Goal: Information Seeking & Learning: Learn about a topic

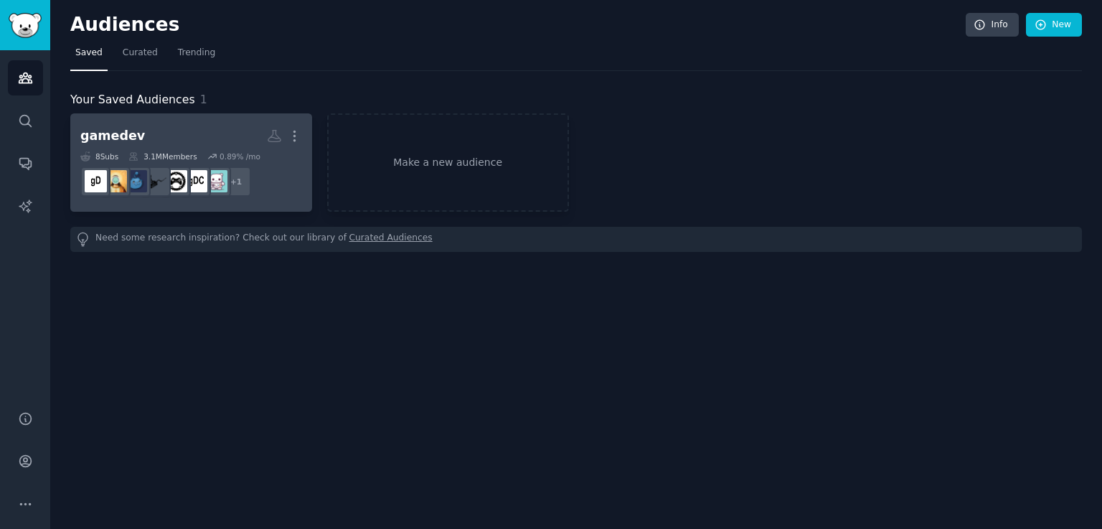
click at [254, 156] on div "8 Sub s 3.1M Members 0.89 % /mo" at bounding box center [191, 156] width 222 height 10
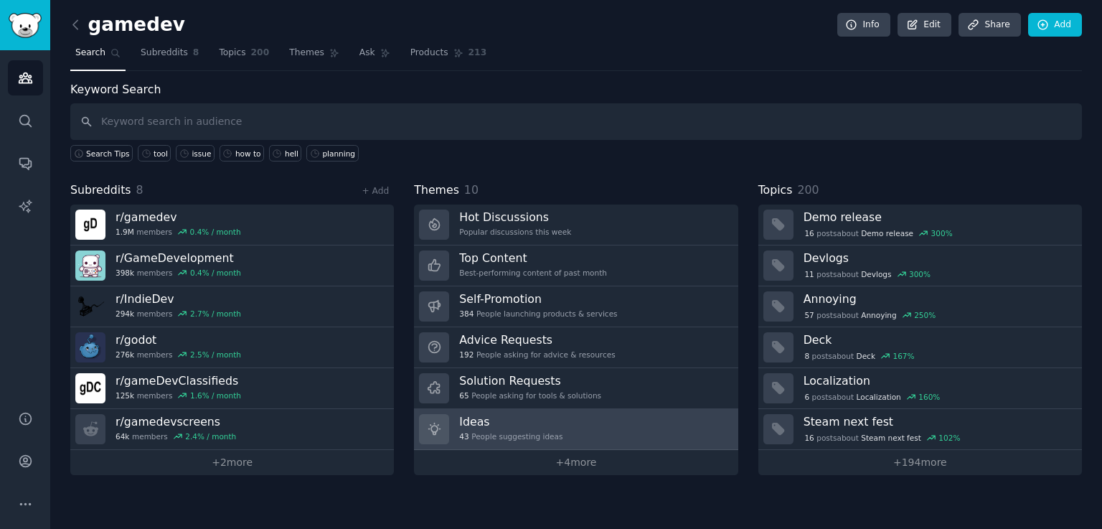
click at [534, 434] on div "43 People suggesting ideas" at bounding box center [510, 436] width 103 height 10
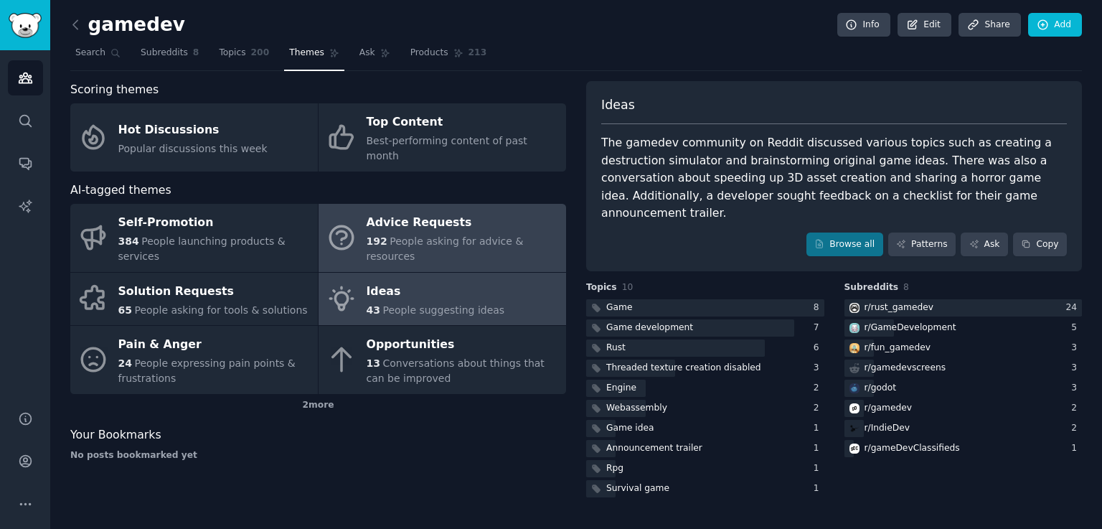
click at [420, 235] on span "People asking for advice & resources" at bounding box center [445, 248] width 157 height 27
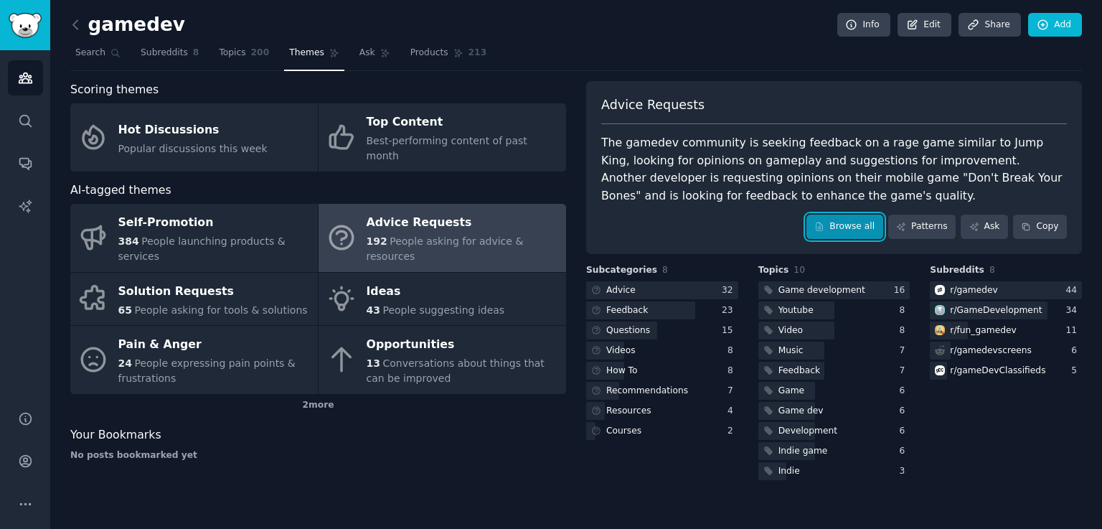
click at [842, 226] on link "Browse all" at bounding box center [844, 227] width 77 height 24
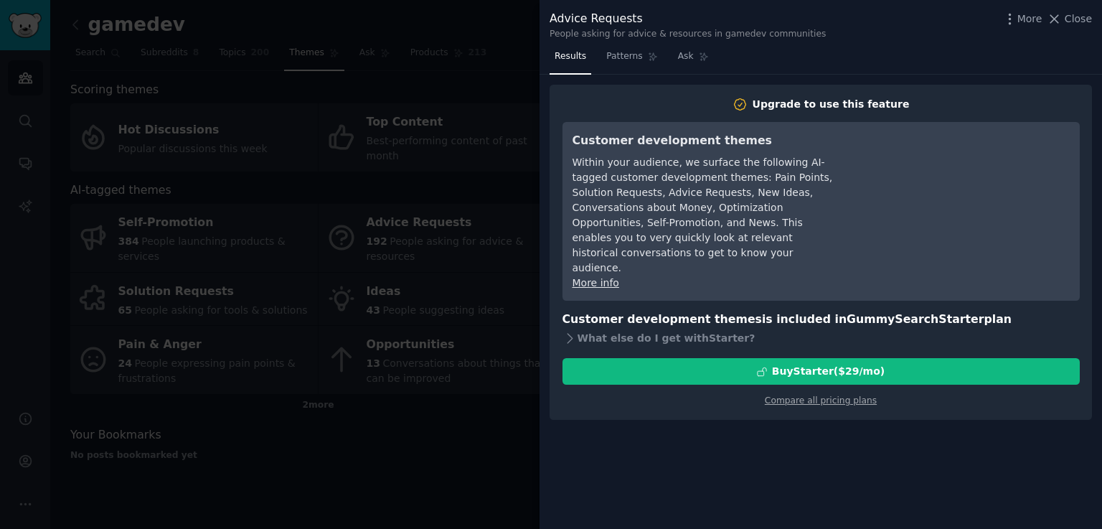
click at [453, 408] on div at bounding box center [551, 264] width 1102 height 529
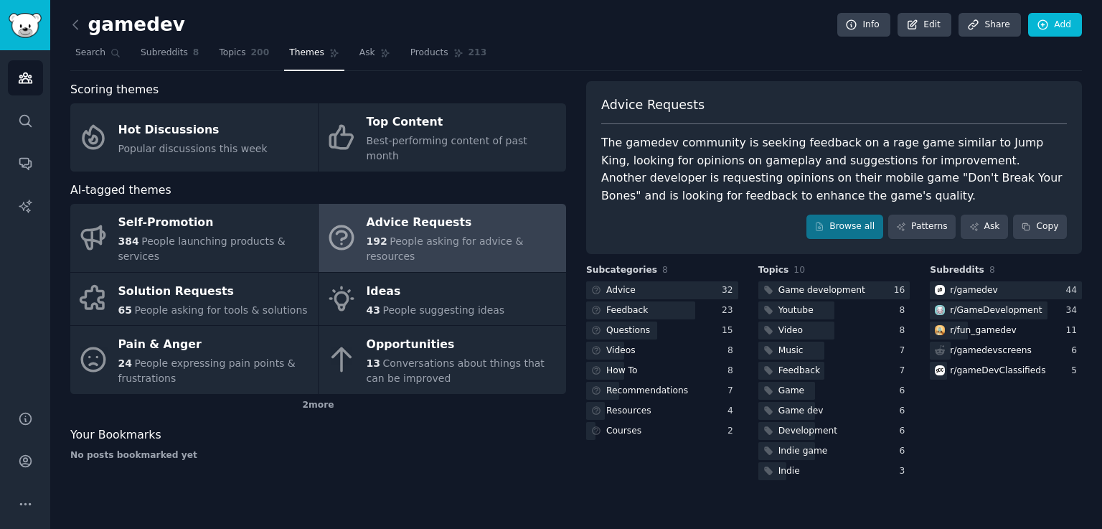
click at [191, 72] on div "gamedev Info Edit Share Add Search Subreddits 8 Topics 200 Themes Ask Products …" at bounding box center [576, 251] width 1012 height 462
click at [239, 48] on link "Topics 200" at bounding box center [244, 56] width 60 height 29
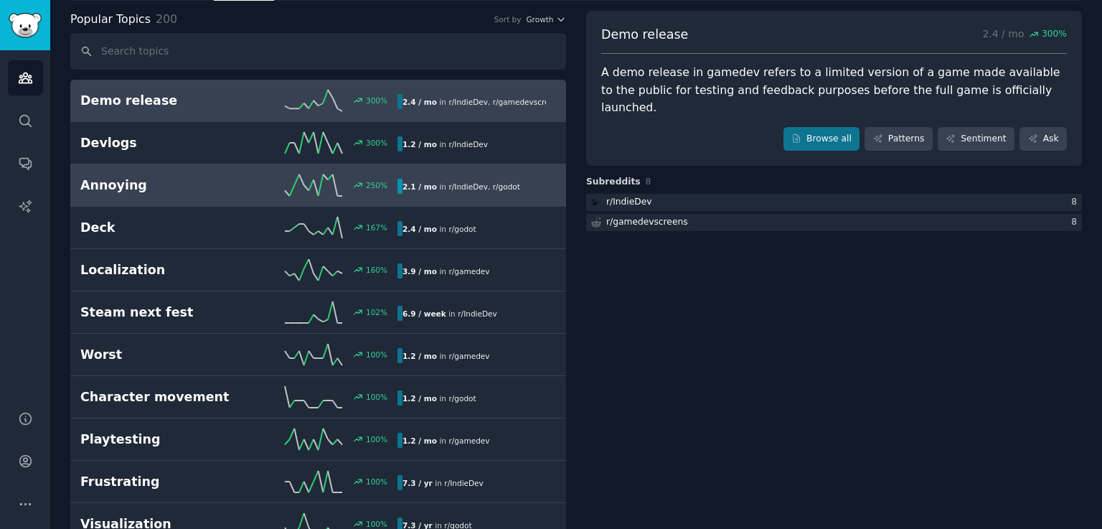
scroll to position [101, 0]
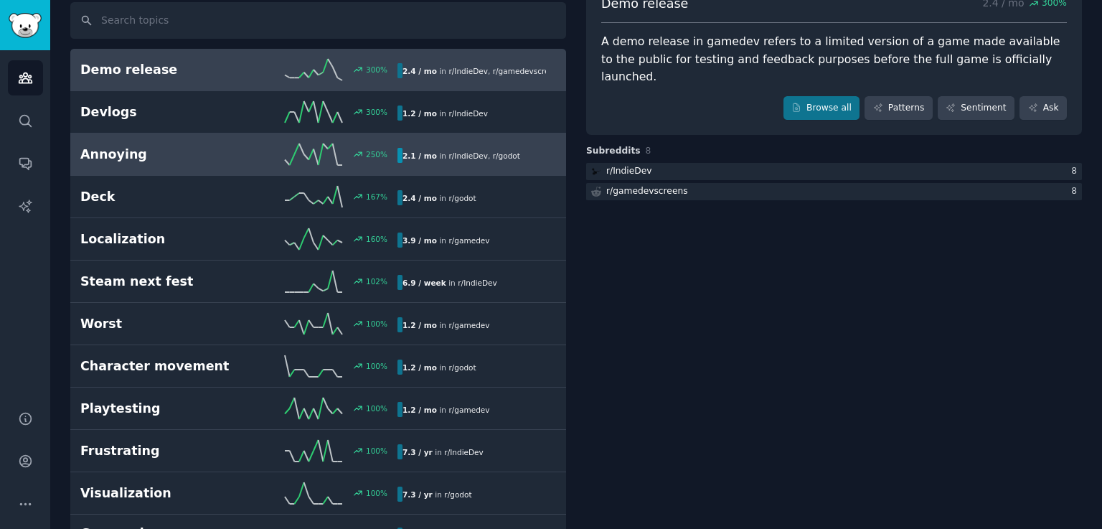
click at [194, 157] on h2 "Annoying" at bounding box center [159, 155] width 159 height 18
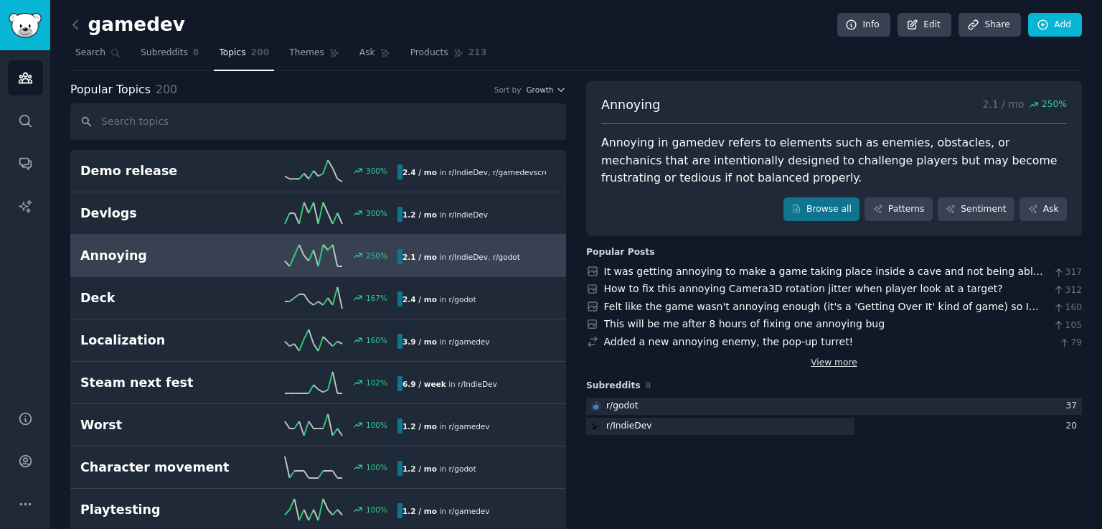
click at [839, 365] on link "View more" at bounding box center [834, 363] width 47 height 13
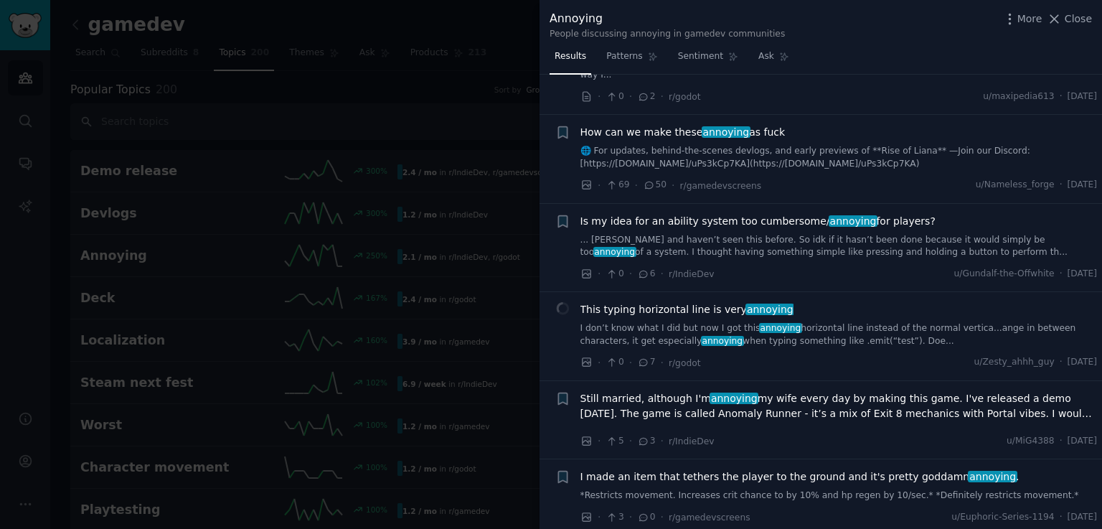
scroll to position [616, 0]
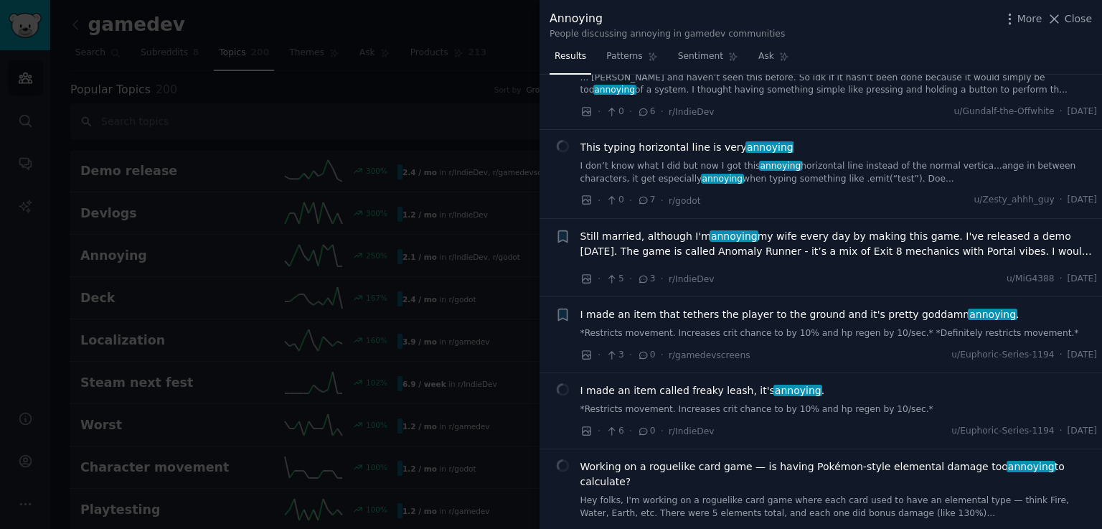
click at [462, 425] on div at bounding box center [551, 264] width 1102 height 529
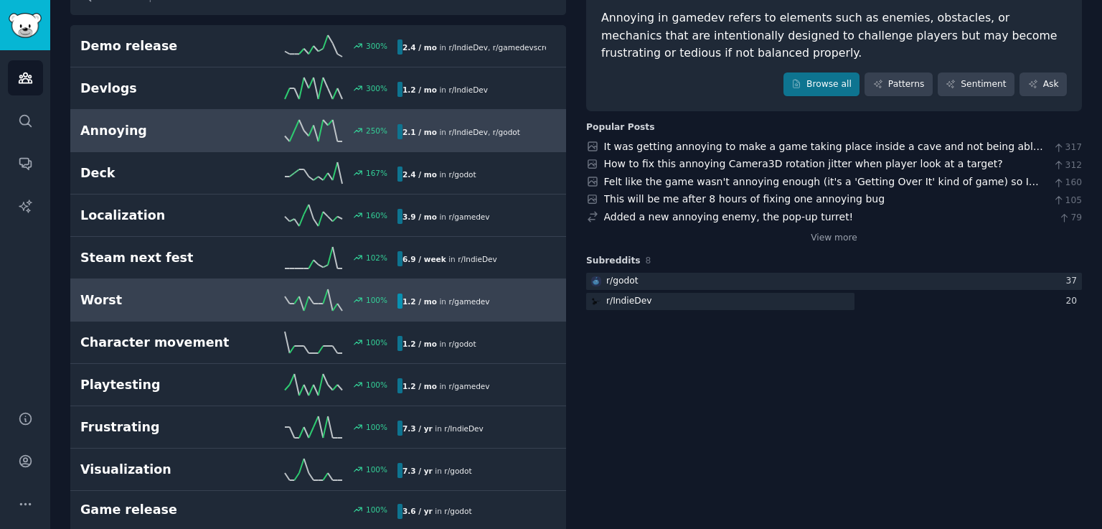
scroll to position [127, 0]
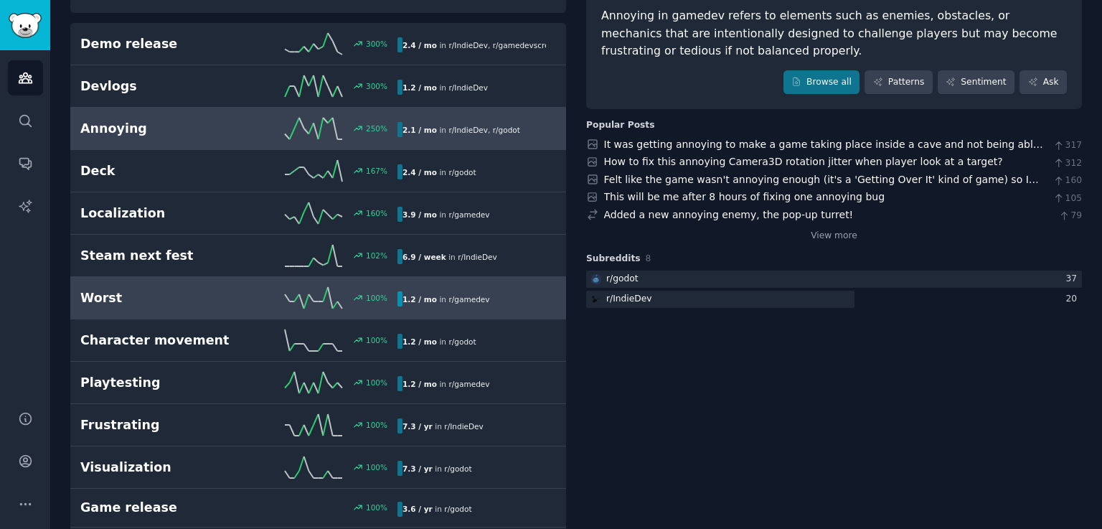
click at [116, 278] on link "Worst 100 % 1.2 / mo in r/ gamedev" at bounding box center [318, 298] width 496 height 42
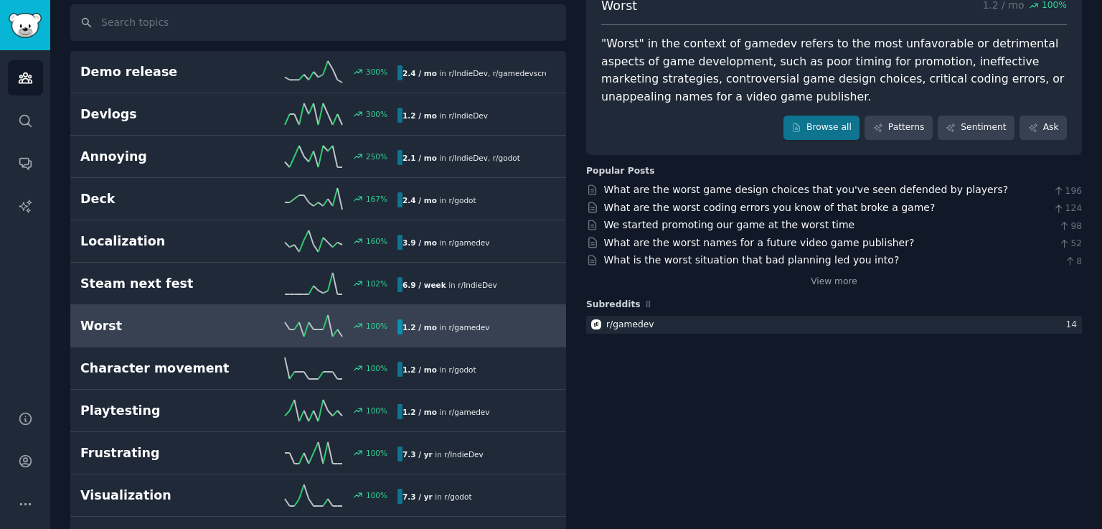
scroll to position [100, 0]
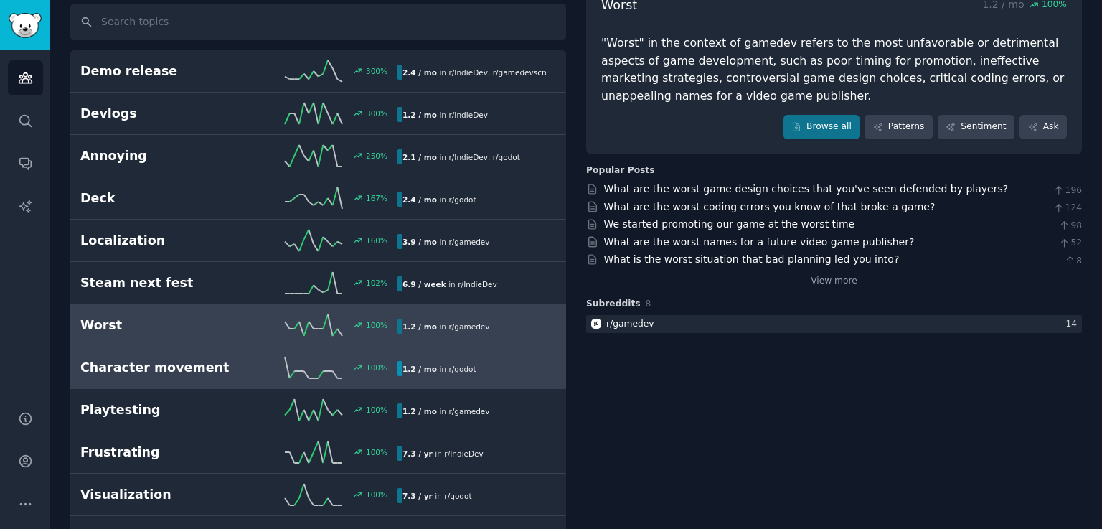
click at [217, 383] on link "Character movement 100 % 1.2 / mo in r/ godot" at bounding box center [318, 368] width 496 height 42
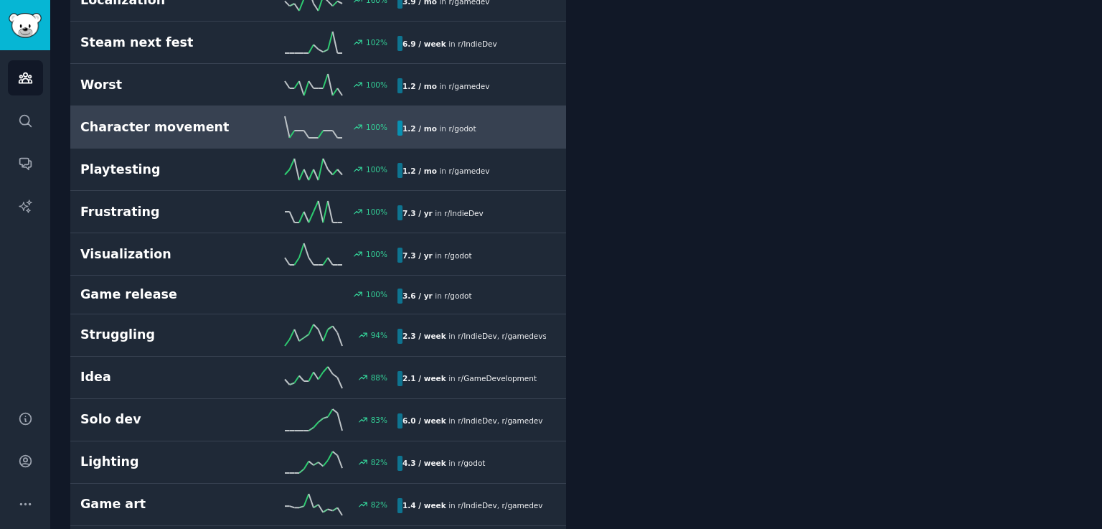
scroll to position [352, 0]
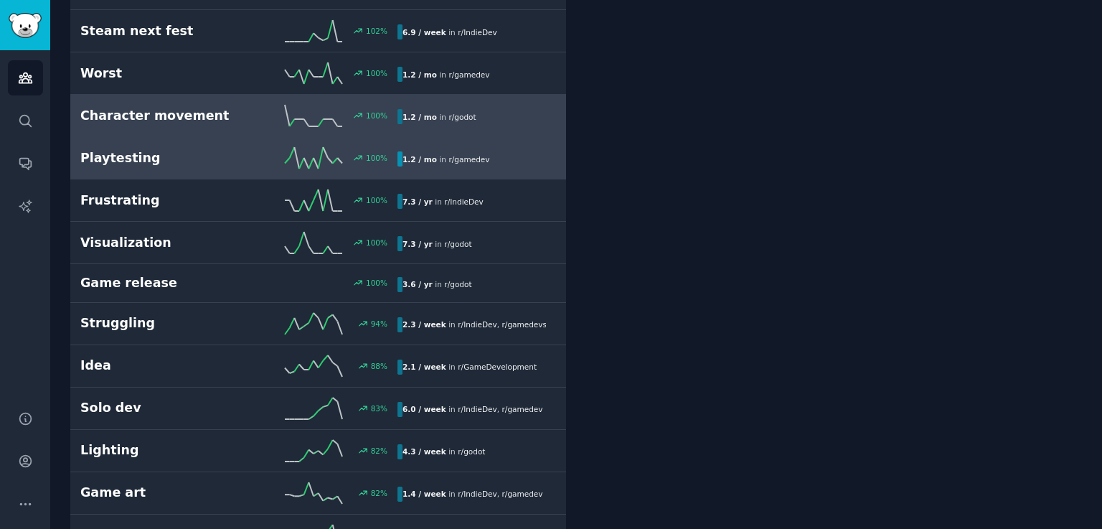
click at [194, 170] on link "Playtesting 100 % 1.2 / mo in r/ gamedev 100% increase in mentions recently" at bounding box center [318, 158] width 496 height 42
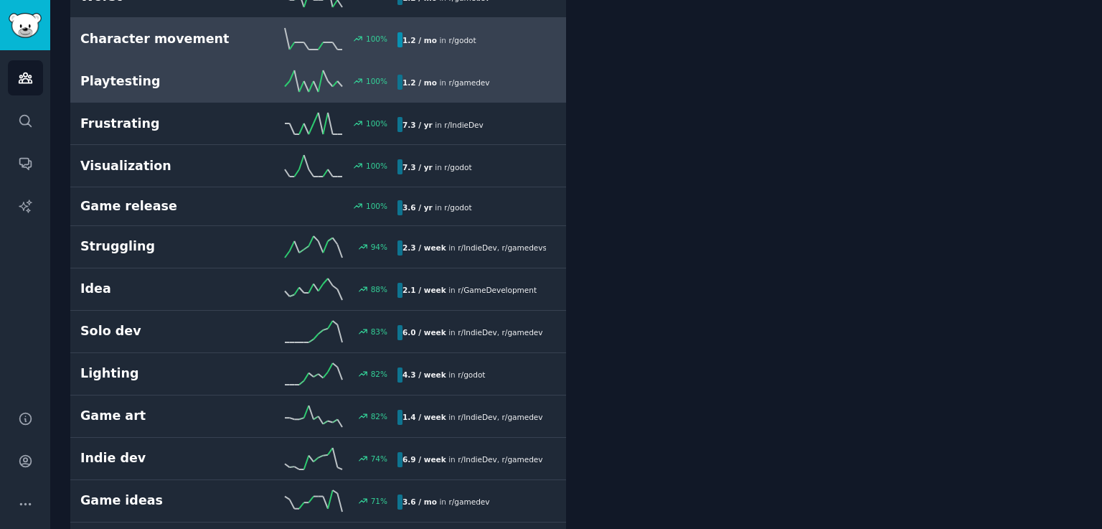
scroll to position [343, 0]
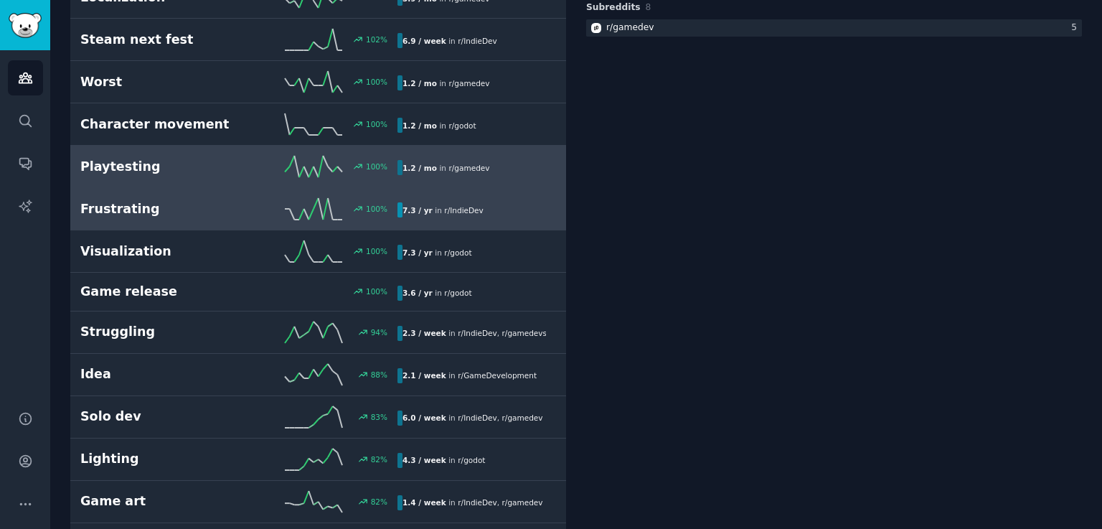
click at [163, 200] on h2 "Frustrating" at bounding box center [159, 209] width 159 height 18
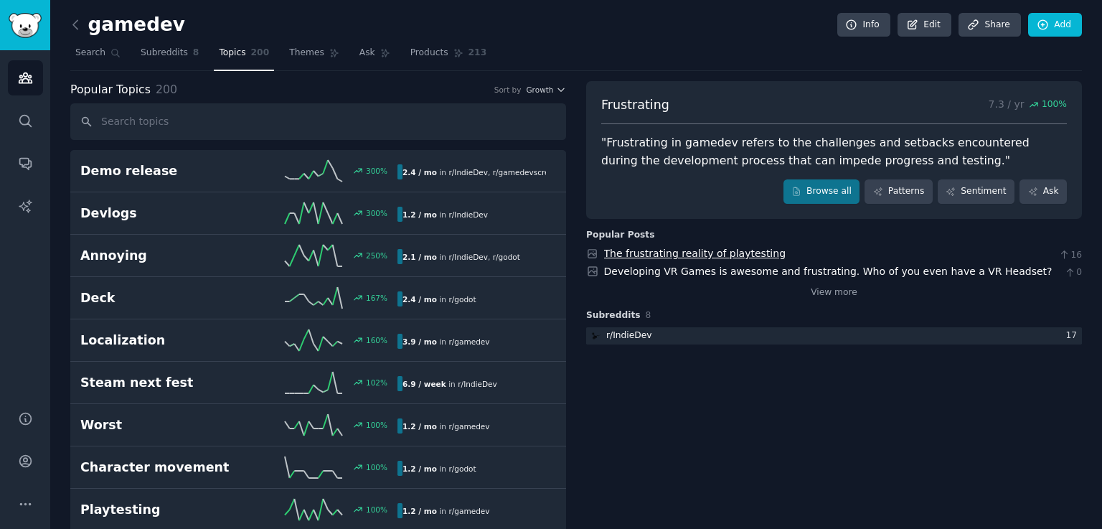
click at [668, 249] on link "The frustrating reality of playtesting" at bounding box center [695, 253] width 182 height 11
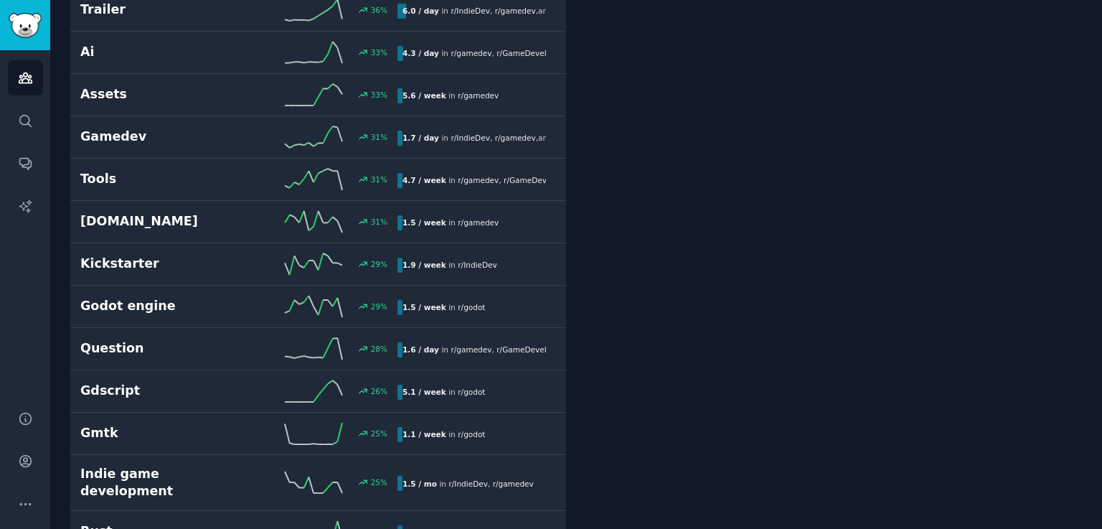
scroll to position [1669, 0]
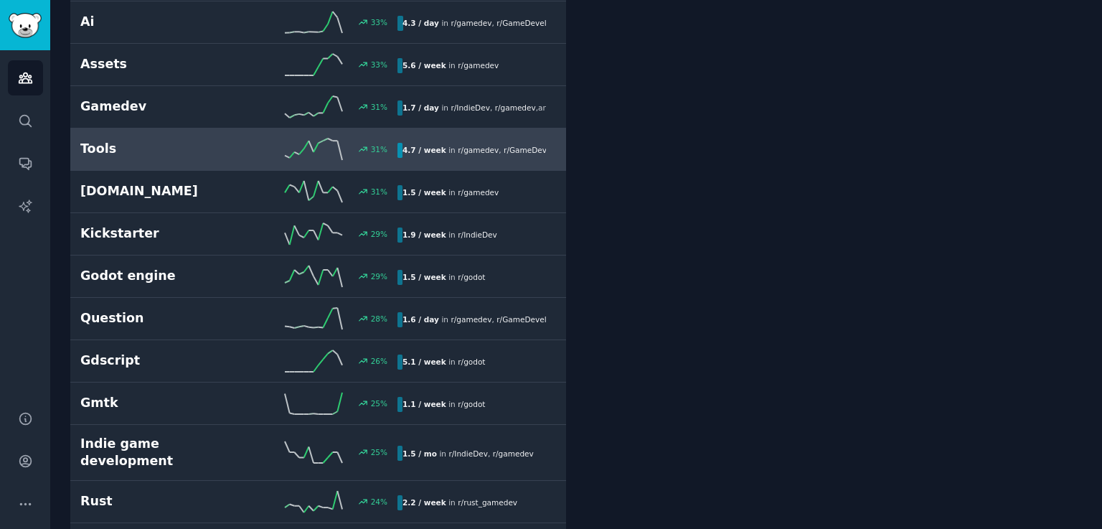
click at [222, 156] on link "Tools 31 % 4.7 / week in r/ gamedev , r/ GameDevelopment , and 1 other" at bounding box center [318, 149] width 496 height 42
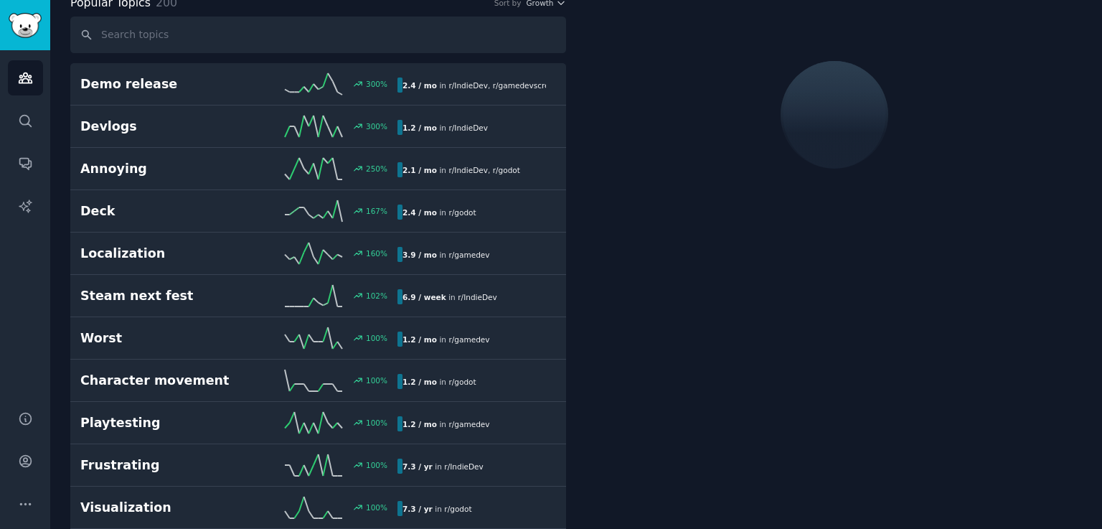
scroll to position [80, 0]
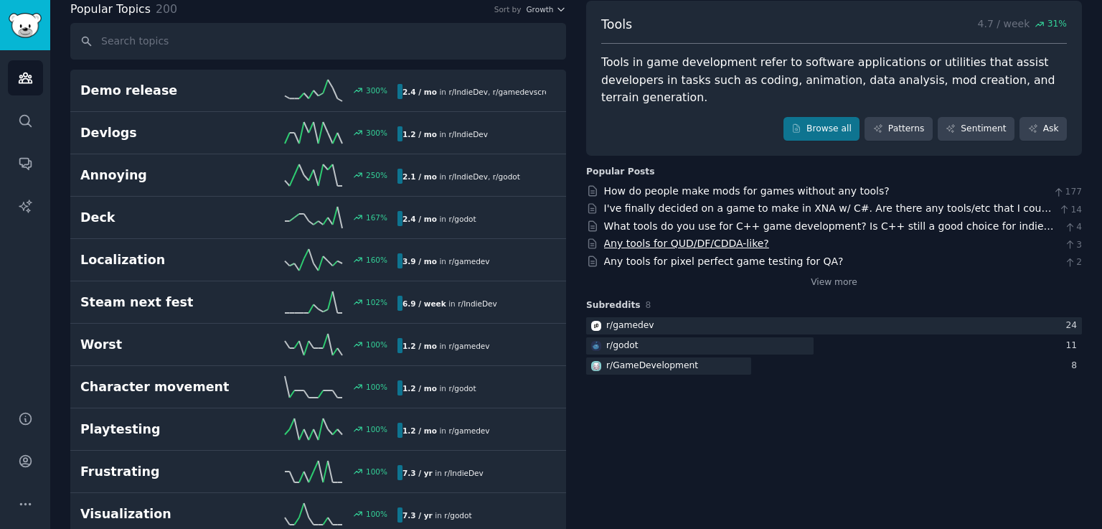
click at [716, 237] on link "Any tools for QUD/DF/CDDA-like?" at bounding box center [686, 242] width 165 height 11
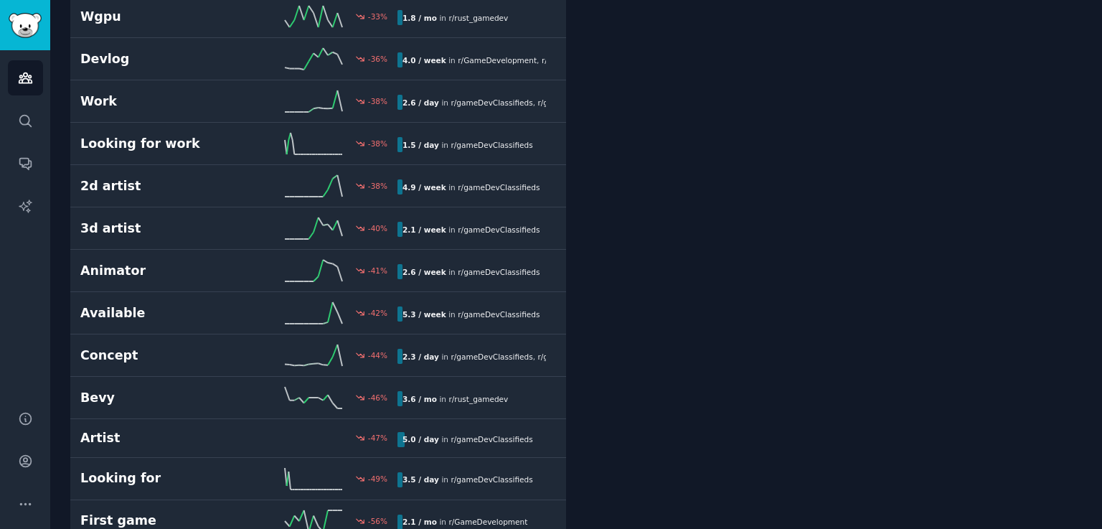
scroll to position [8050, 0]
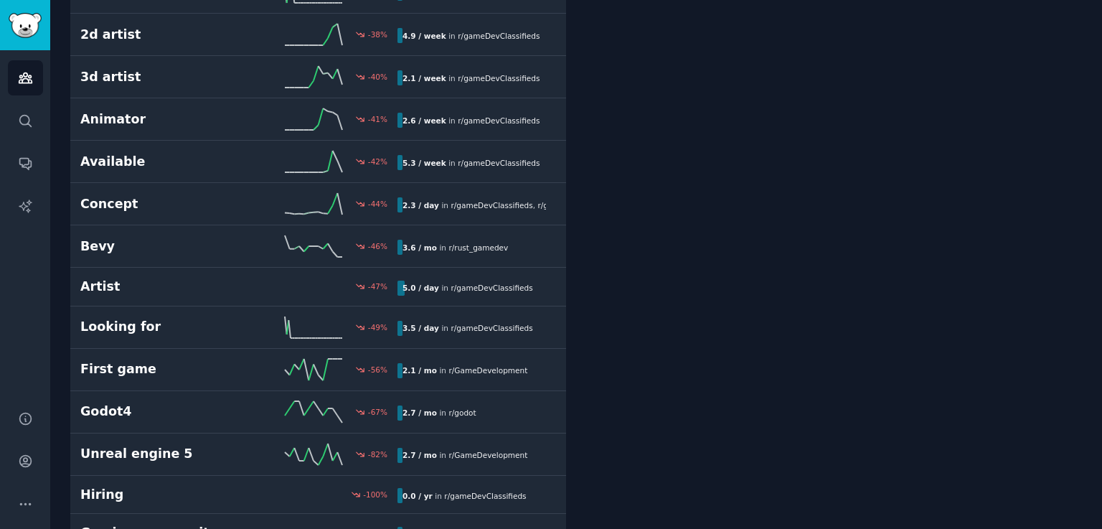
drag, startPoint x: 1098, startPoint y: 512, endPoint x: 1096, endPoint y: 255, distance: 257.6
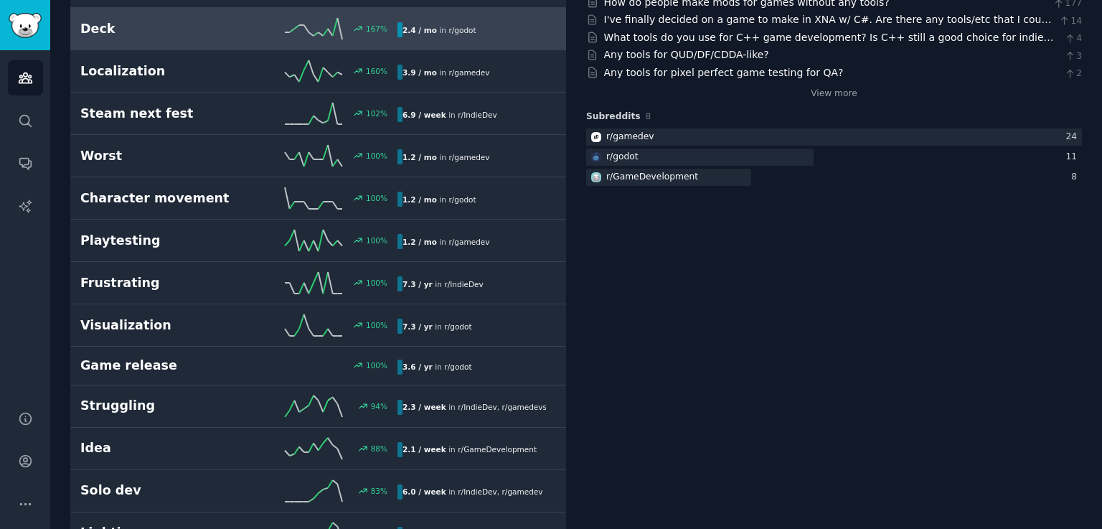
scroll to position [272, 0]
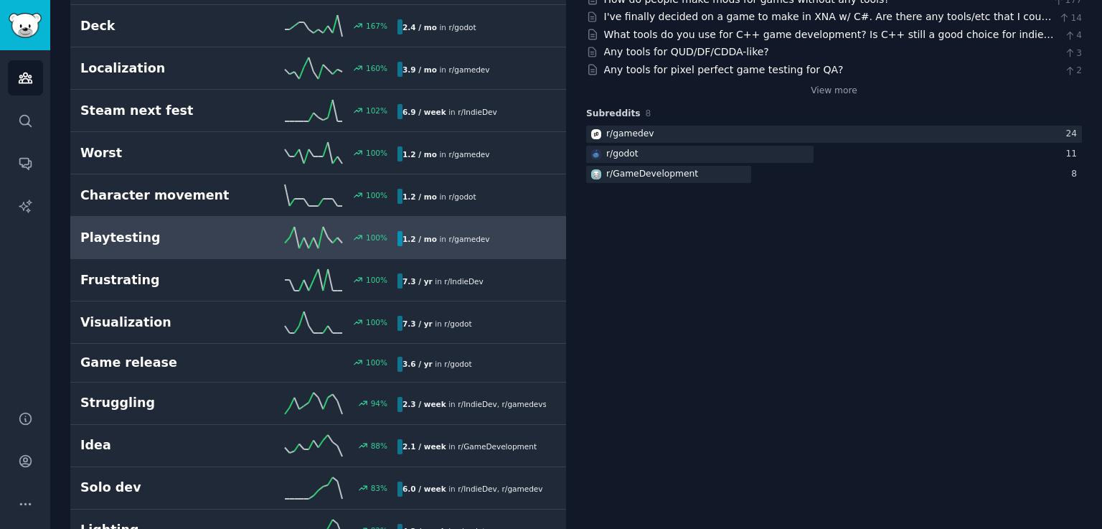
click at [163, 248] on link "Playtesting 100 % 1.2 / mo in r/ gamedev 100% increase in mentions recently" at bounding box center [318, 238] width 496 height 42
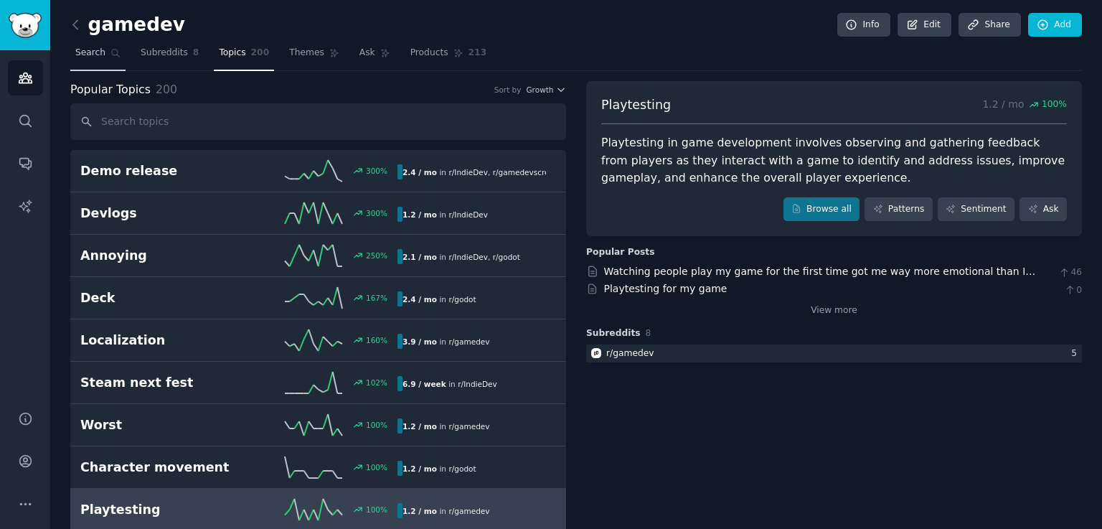
click at [93, 57] on span "Search" at bounding box center [90, 53] width 30 height 13
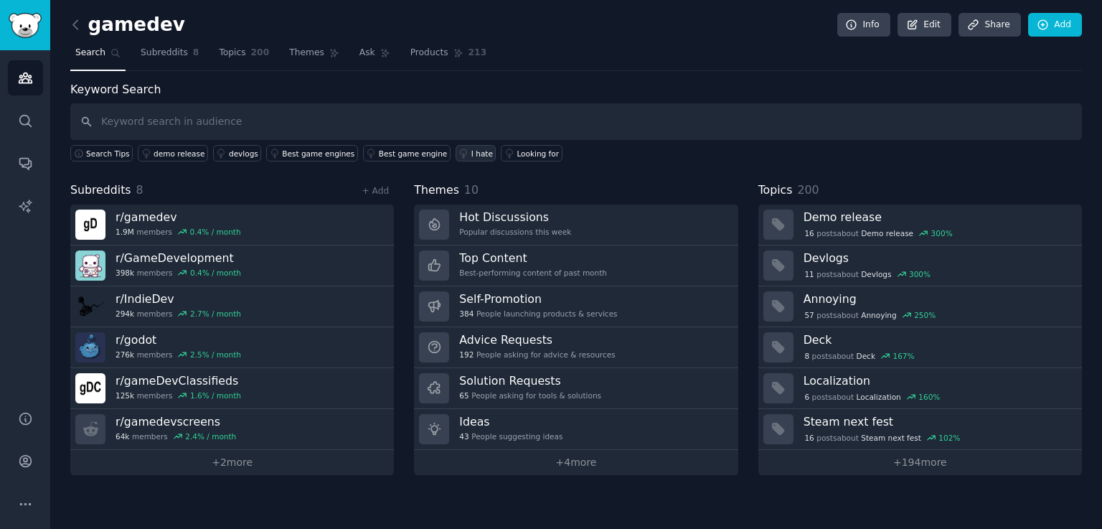
click at [456, 150] on link "I hate" at bounding box center [476, 153] width 41 height 17
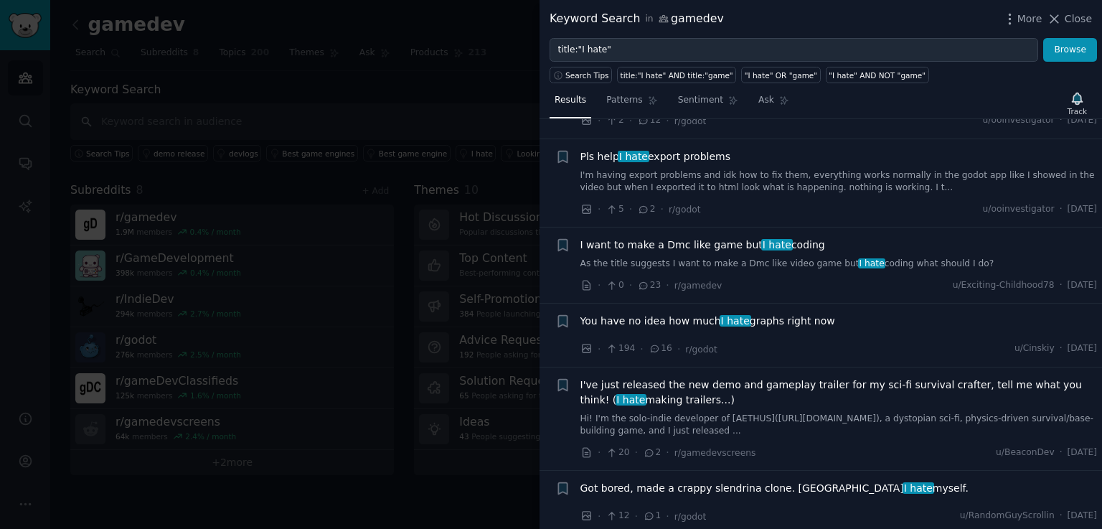
scroll to position [1980, 0]
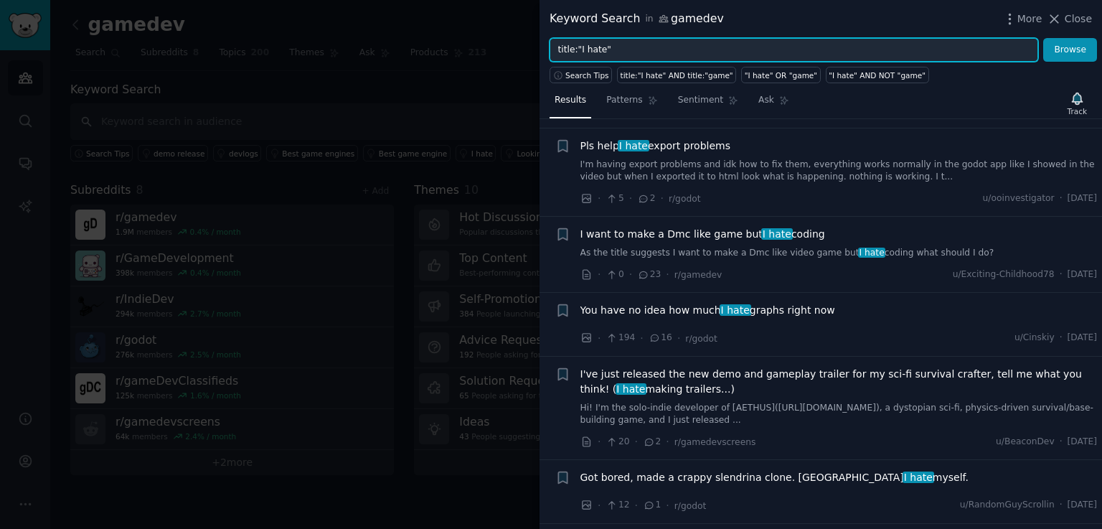
click at [606, 54] on input "title:"I hate"" at bounding box center [794, 50] width 489 height 24
click at [1043, 38] on button "Browse" at bounding box center [1070, 50] width 54 height 24
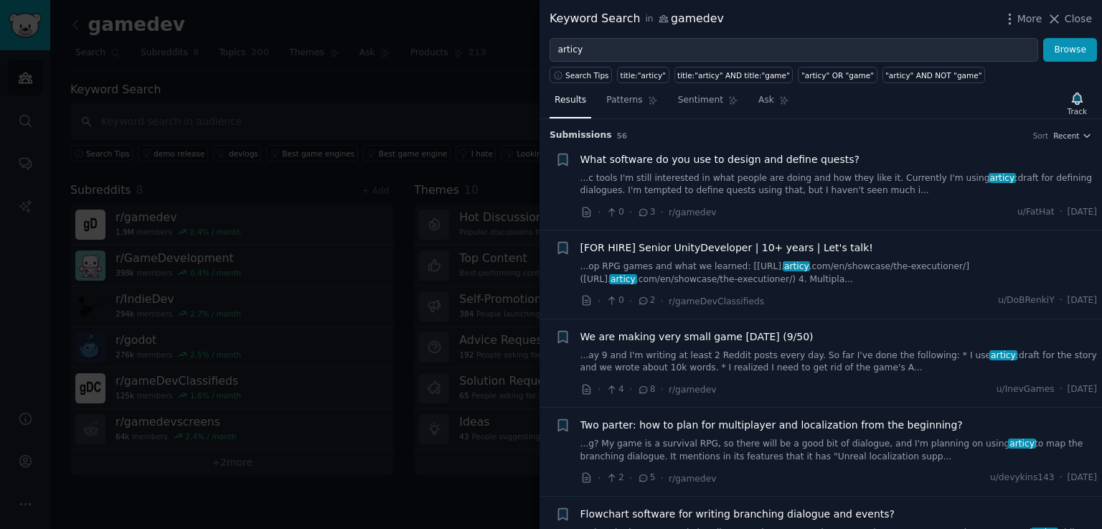
click at [701, 157] on span "What software do you use to design and define quests?" at bounding box center [719, 159] width 279 height 15
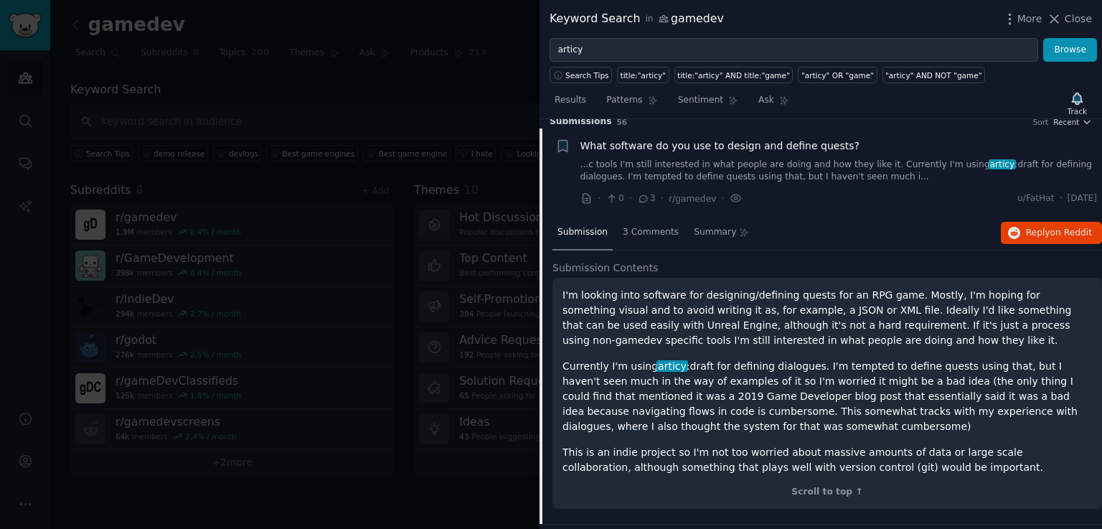
scroll to position [22, 0]
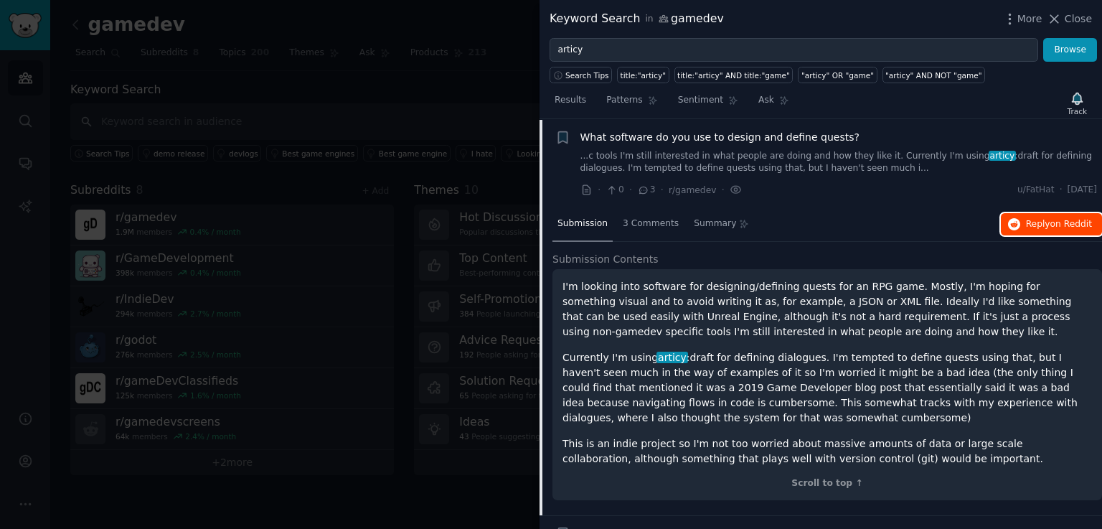
click at [1053, 225] on span "on Reddit" at bounding box center [1071, 224] width 42 height 10
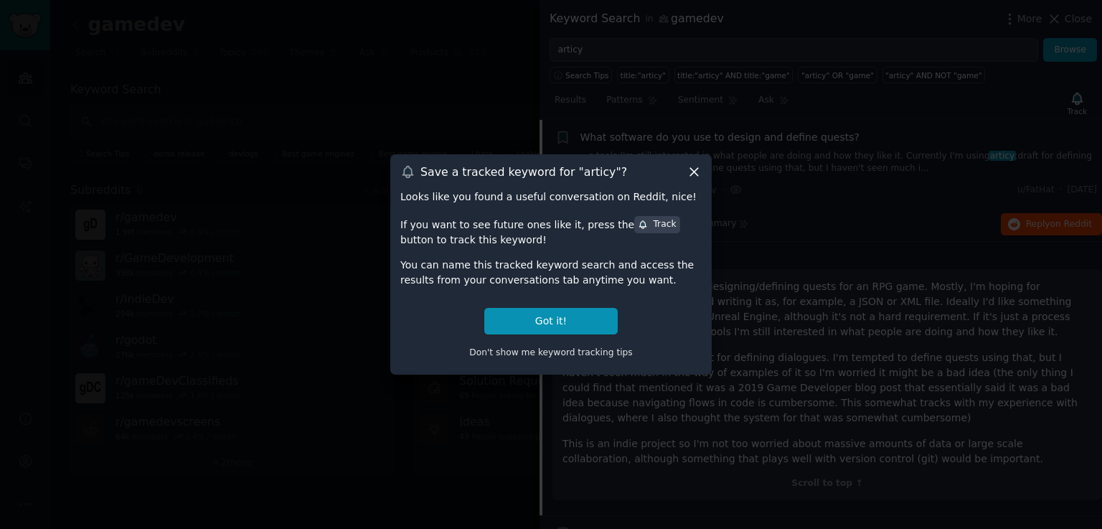
click at [689, 169] on icon at bounding box center [694, 171] width 15 height 15
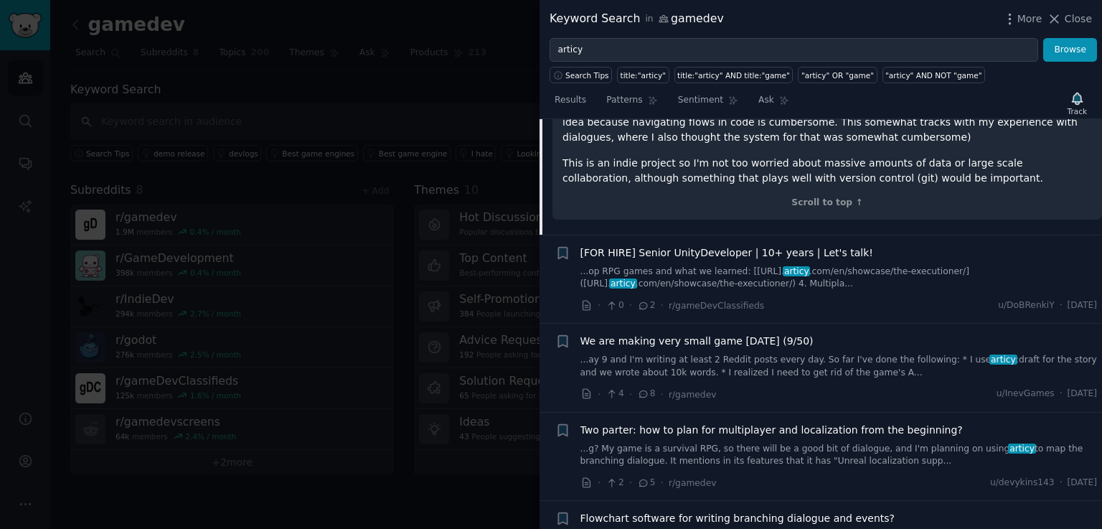
scroll to position [316, 0]
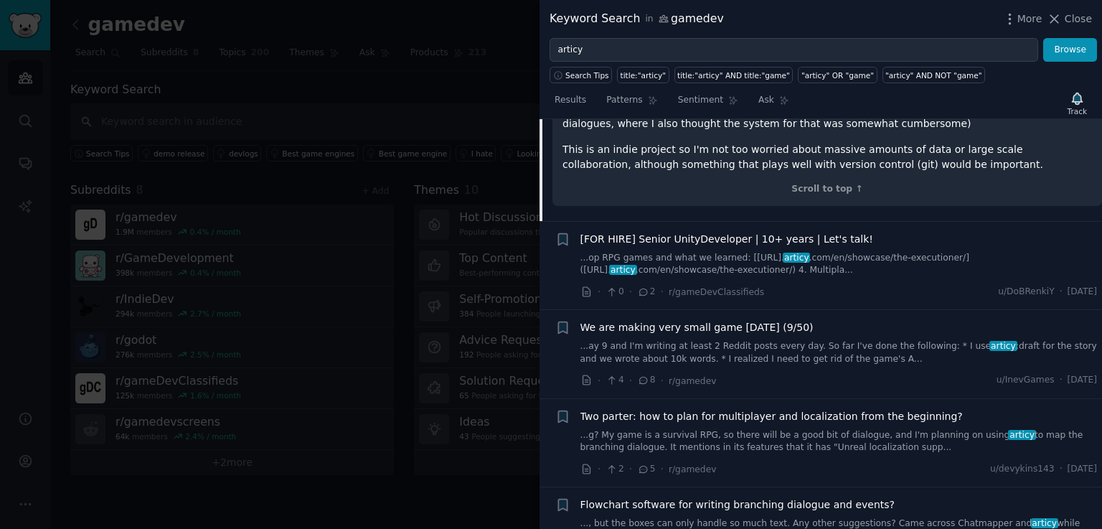
click at [728, 392] on li "+ We are making very small game in 50 days (9/50) ...ay 9 and I'm writing at le…" at bounding box center [821, 354] width 562 height 88
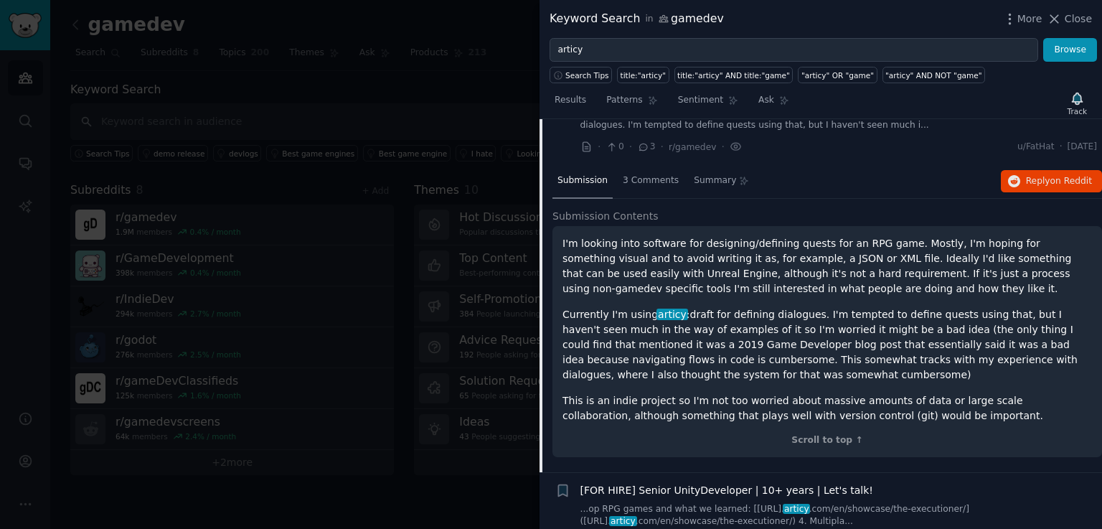
scroll to position [0, 0]
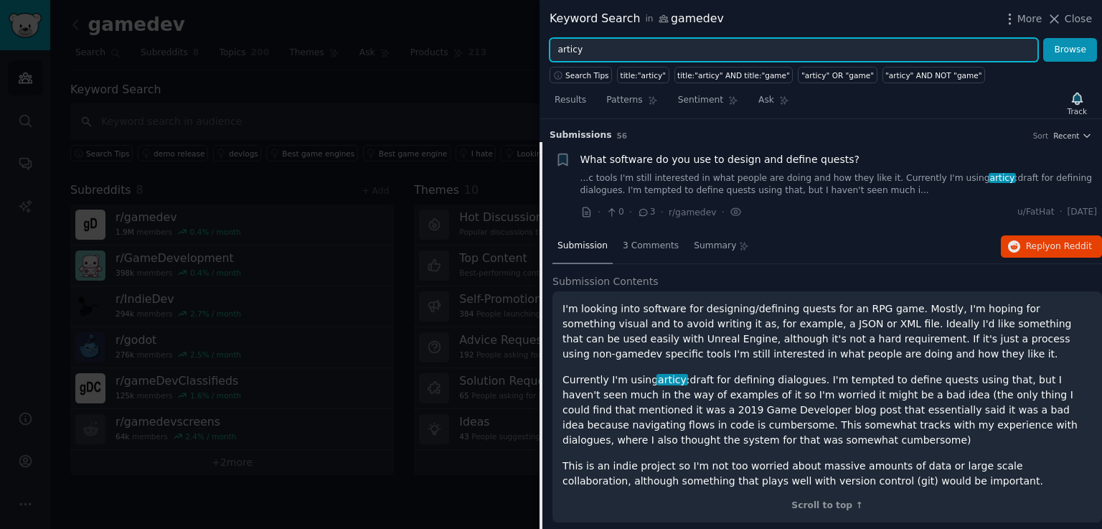
click at [677, 44] on input "articy" at bounding box center [794, 50] width 489 height 24
click at [1043, 38] on button "Browse" at bounding box center [1070, 50] width 54 height 24
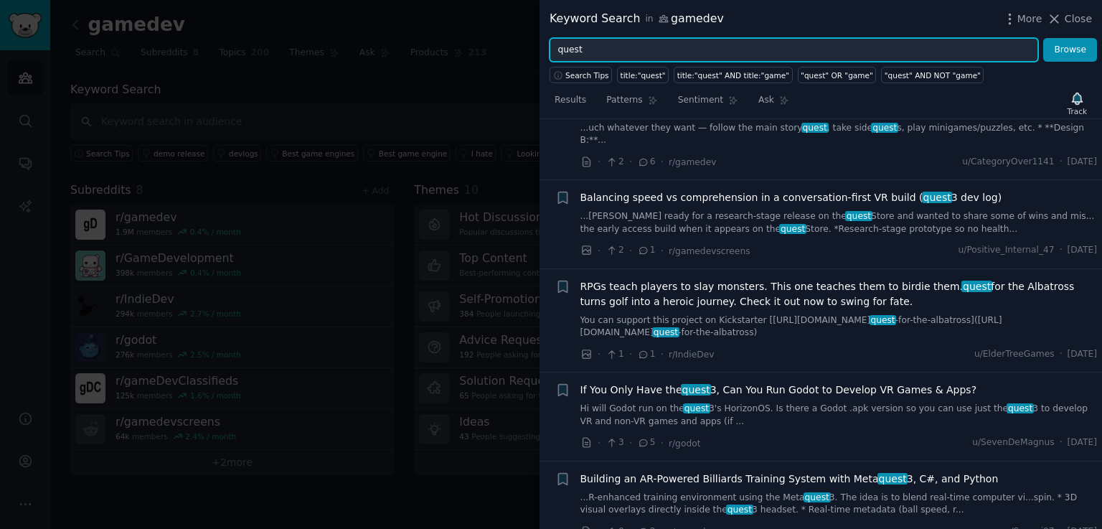
scroll to position [1215, 0]
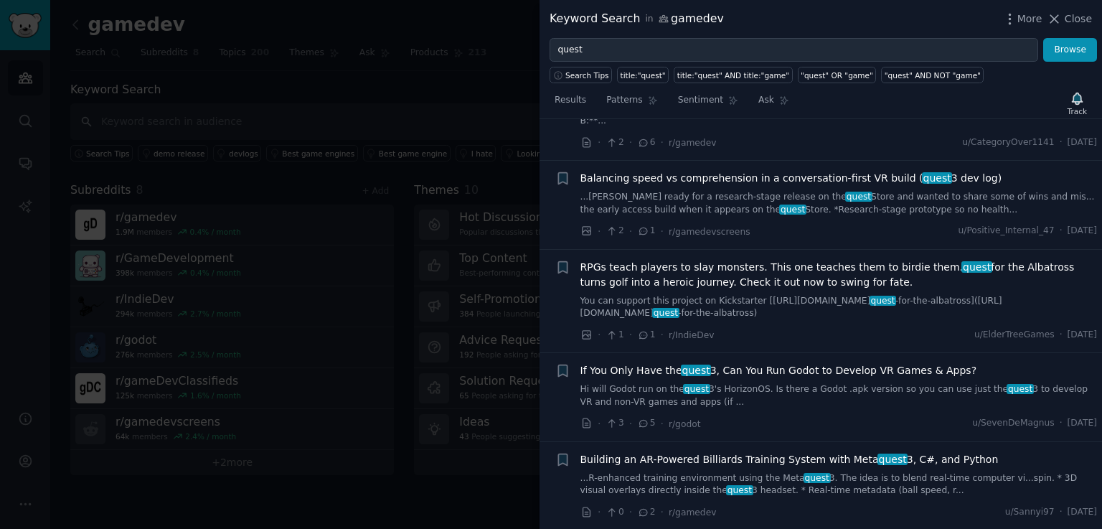
click at [582, 28] on div "Keyword Search in gamedev More Close" at bounding box center [821, 19] width 562 height 38
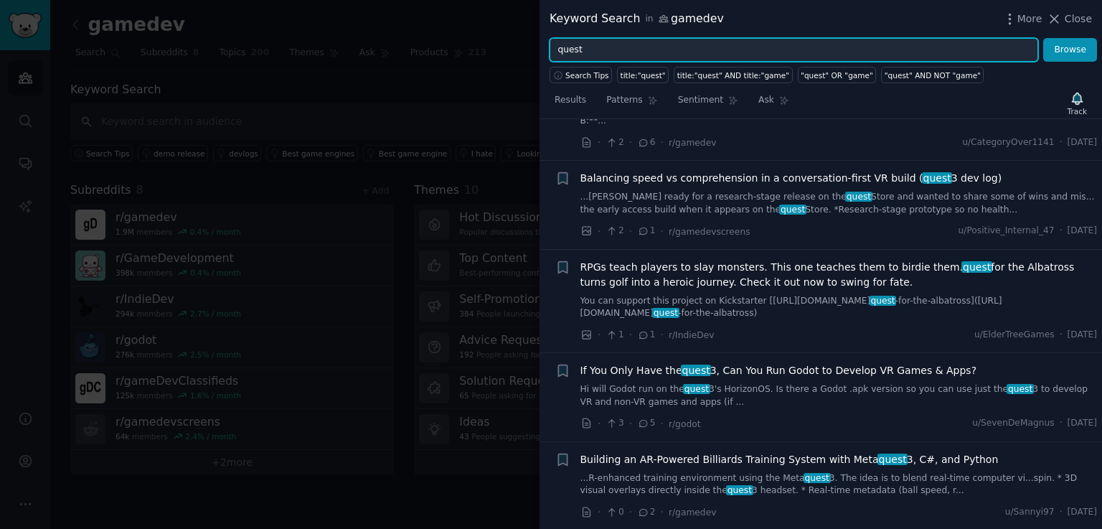
click at [584, 40] on input "quest" at bounding box center [794, 50] width 489 height 24
click at [1043, 38] on button "Browse" at bounding box center [1070, 50] width 54 height 24
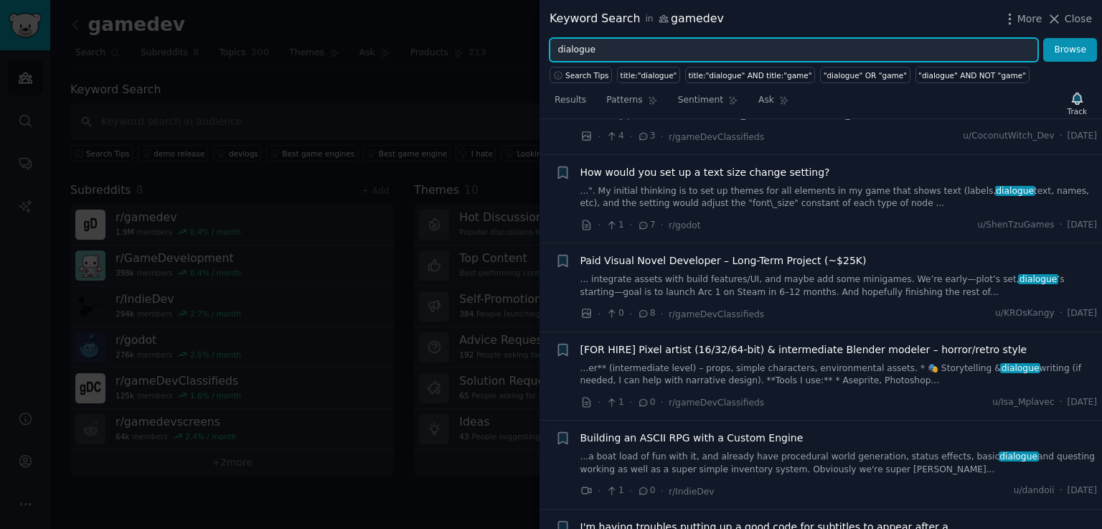
scroll to position [166, 0]
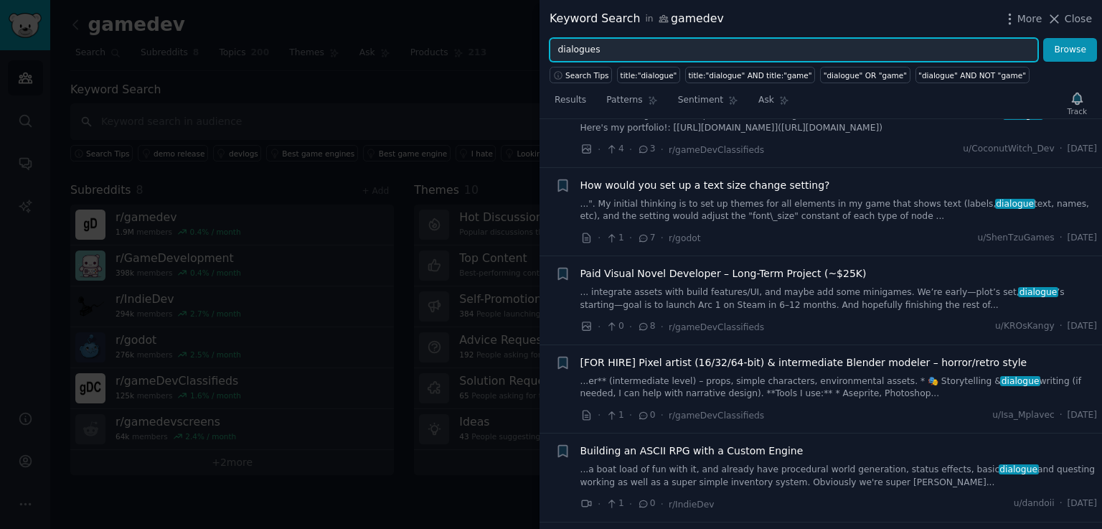
type input "dialogues"
click at [1043, 38] on button "Browse" at bounding box center [1070, 50] width 54 height 24
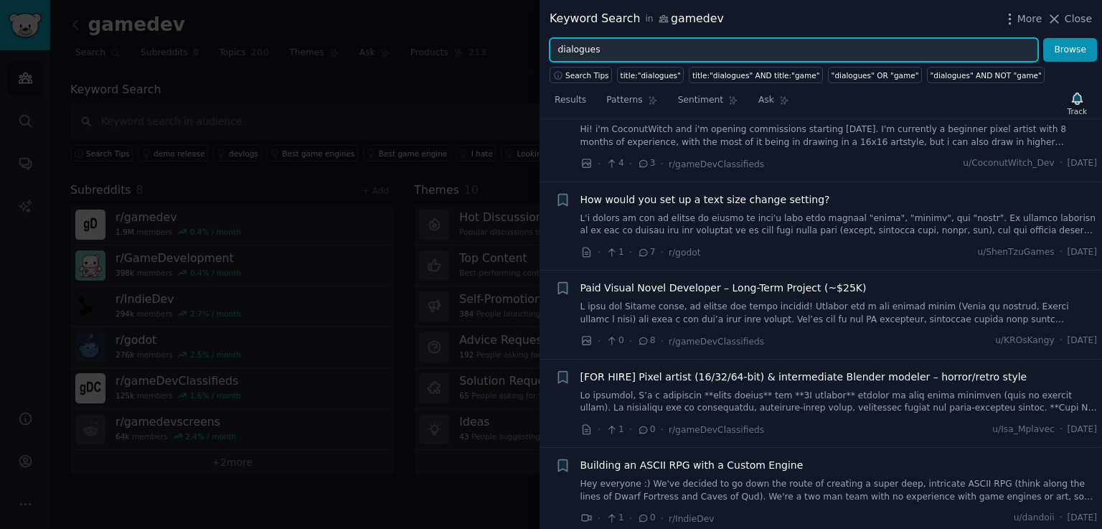
scroll to position [0, 0]
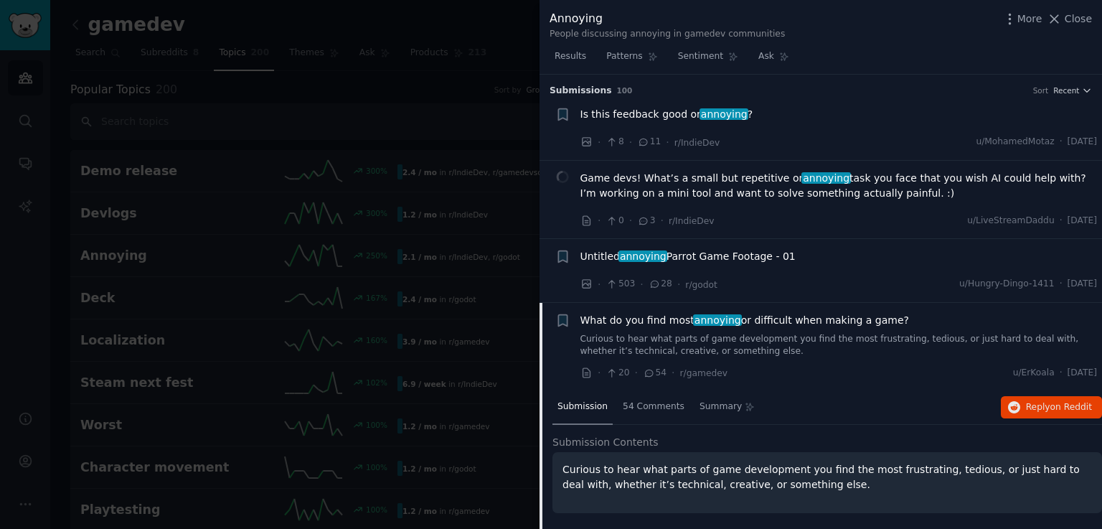
click at [433, 273] on div at bounding box center [551, 264] width 1102 height 529
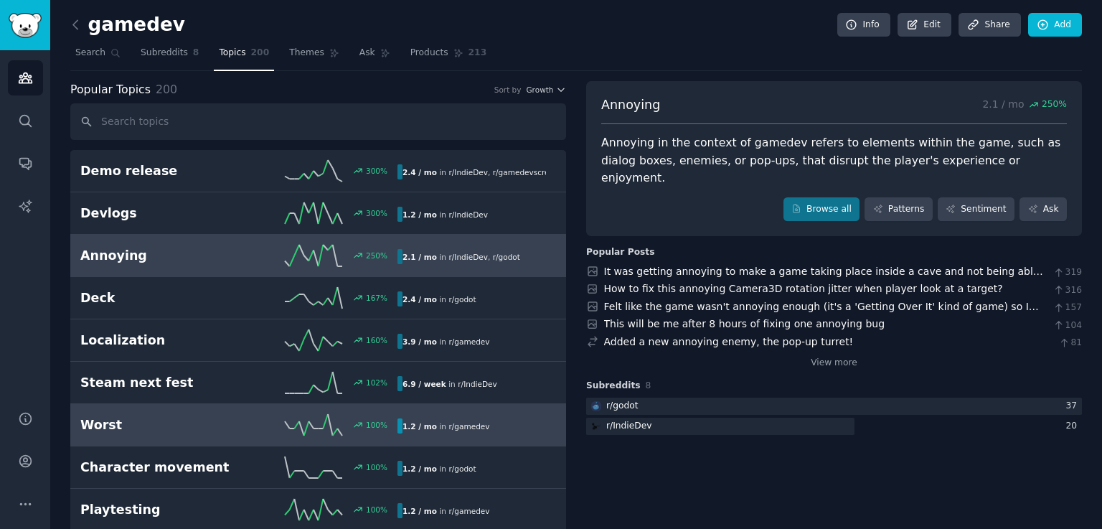
click at [126, 411] on link "Worst 100 % 1.2 / mo in r/ gamedev" at bounding box center [318, 425] width 496 height 42
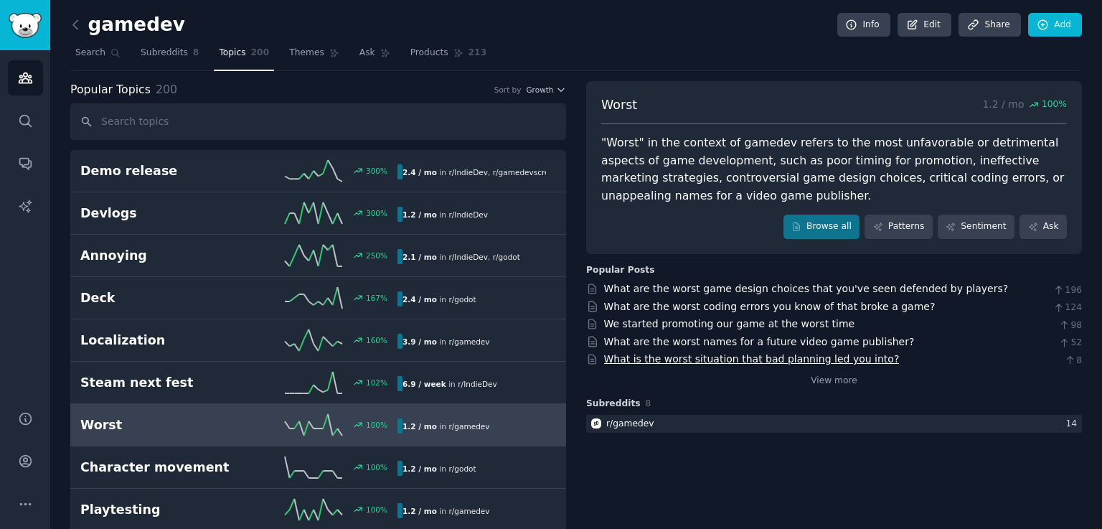
click at [816, 360] on link "What is the worst situation that bad planning led you into?" at bounding box center [752, 358] width 296 height 11
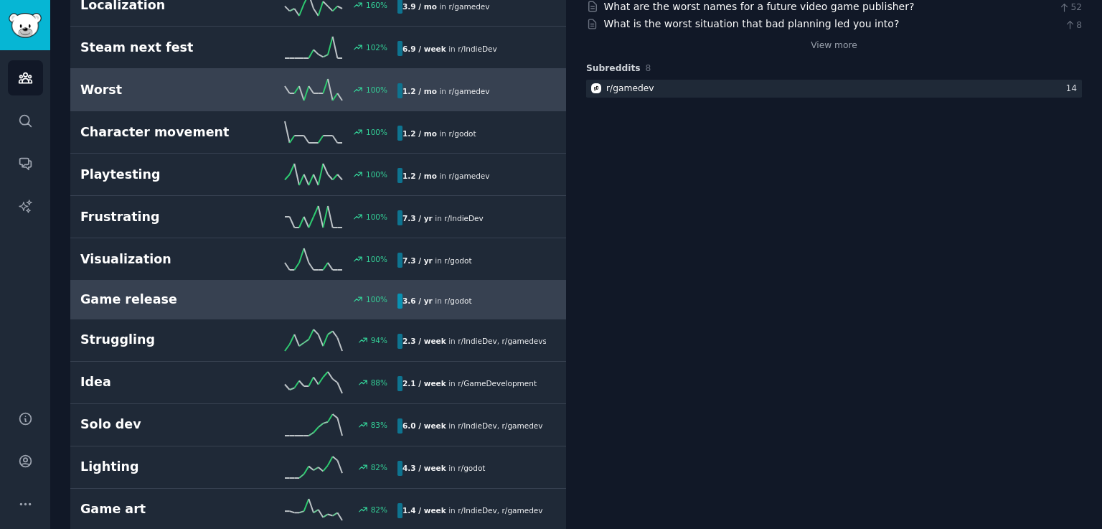
scroll to position [336, 0]
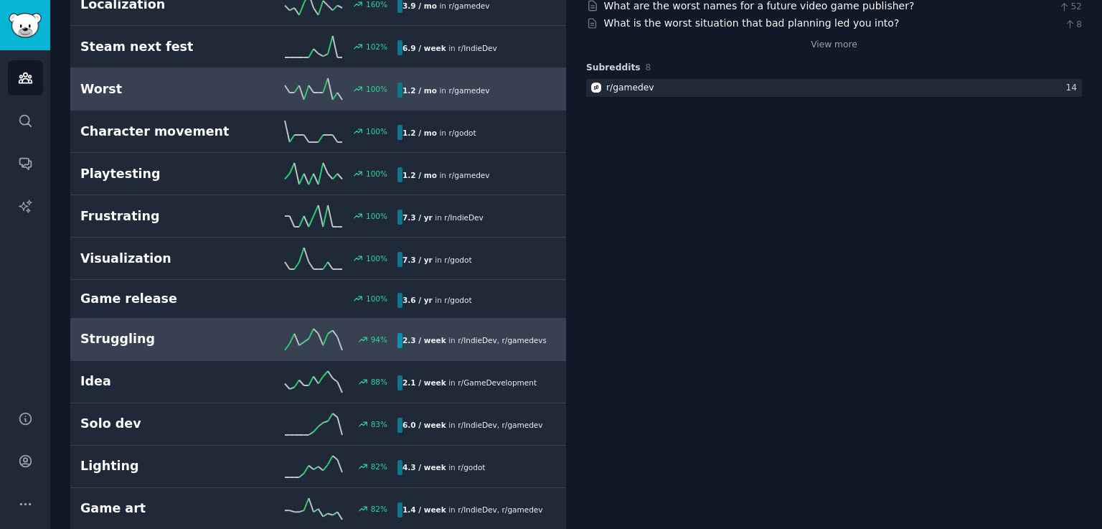
click at [193, 334] on h2 "Struggling" at bounding box center [159, 339] width 159 height 18
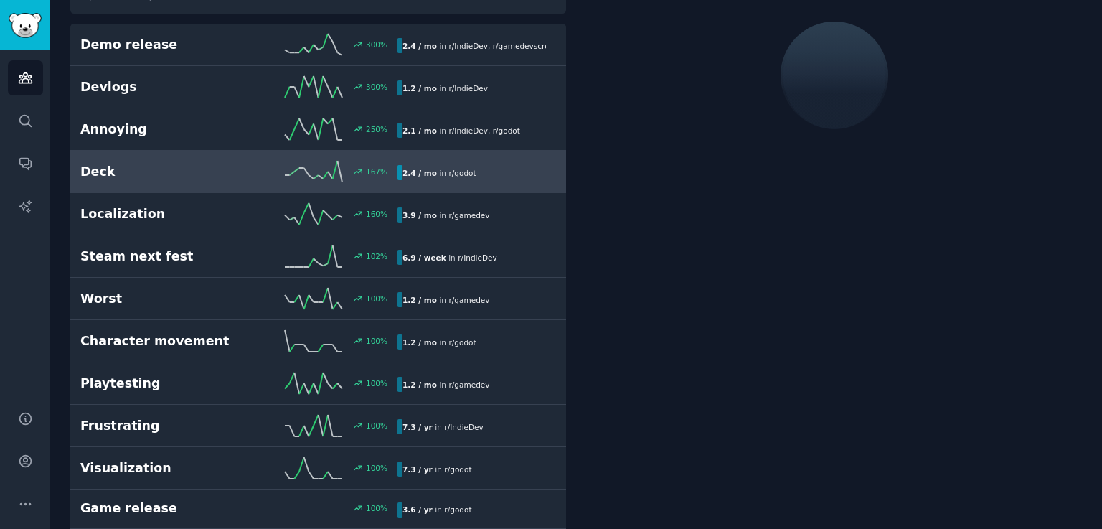
scroll to position [80, 0]
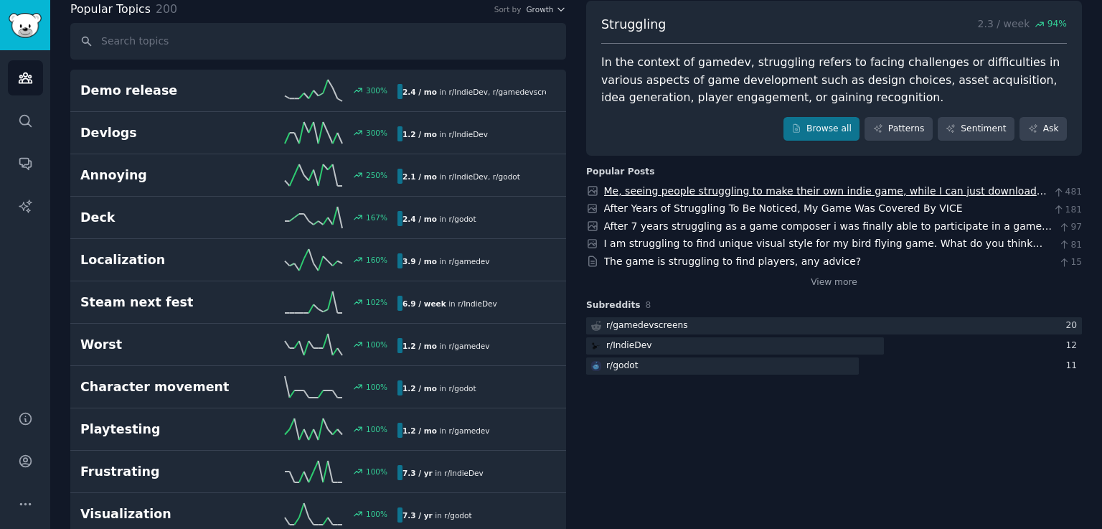
click at [705, 190] on link "Me, seeing people struggling to make their own indie game, while I can just dow…" at bounding box center [825, 198] width 443 height 27
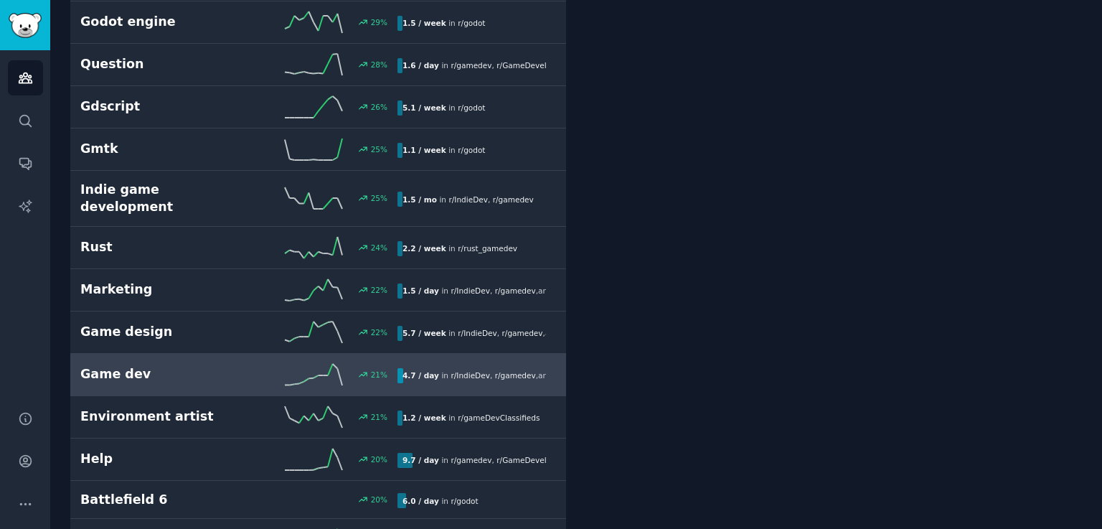
scroll to position [2039, 0]
